Goal: Browse casually

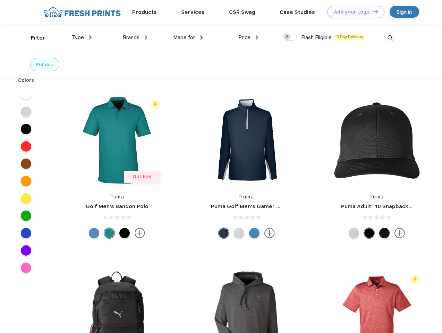
click at [353, 12] on link "Add your Logo Design Tool" at bounding box center [355, 12] width 57 height 12
click at [0, 0] on div "Design Tool" at bounding box center [0, 0] width 0 height 0
click at [372, 11] on link "Add your Logo Design Tool" at bounding box center [355, 12] width 57 height 12
click at [33, 38] on div "Filter" at bounding box center [38, 38] width 14 height 8
click at [82, 37] on span "Type" at bounding box center [78, 37] width 12 height 6
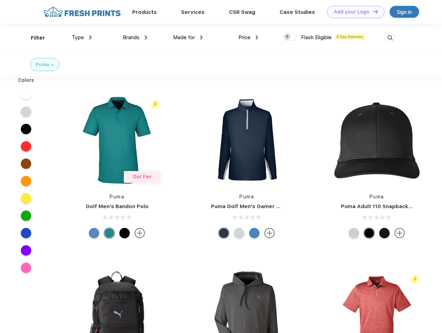
click at [135, 37] on span "Brands" at bounding box center [131, 37] width 17 height 6
click at [188, 37] on span "Made for" at bounding box center [184, 37] width 22 height 6
click at [248, 37] on span "Price" at bounding box center [244, 37] width 12 height 6
click at [290, 37] on div at bounding box center [290, 37] width 14 height 8
click at [288, 37] on input "checkbox" at bounding box center [285, 35] width 5 height 5
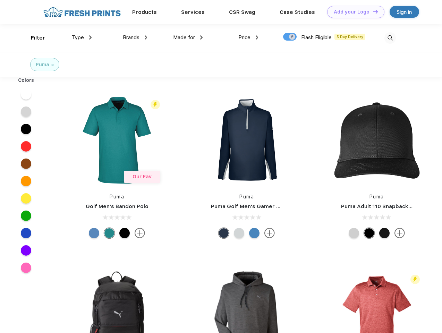
click at [390, 38] on img at bounding box center [390, 37] width 11 height 11
